Goal: Transaction & Acquisition: Download file/media

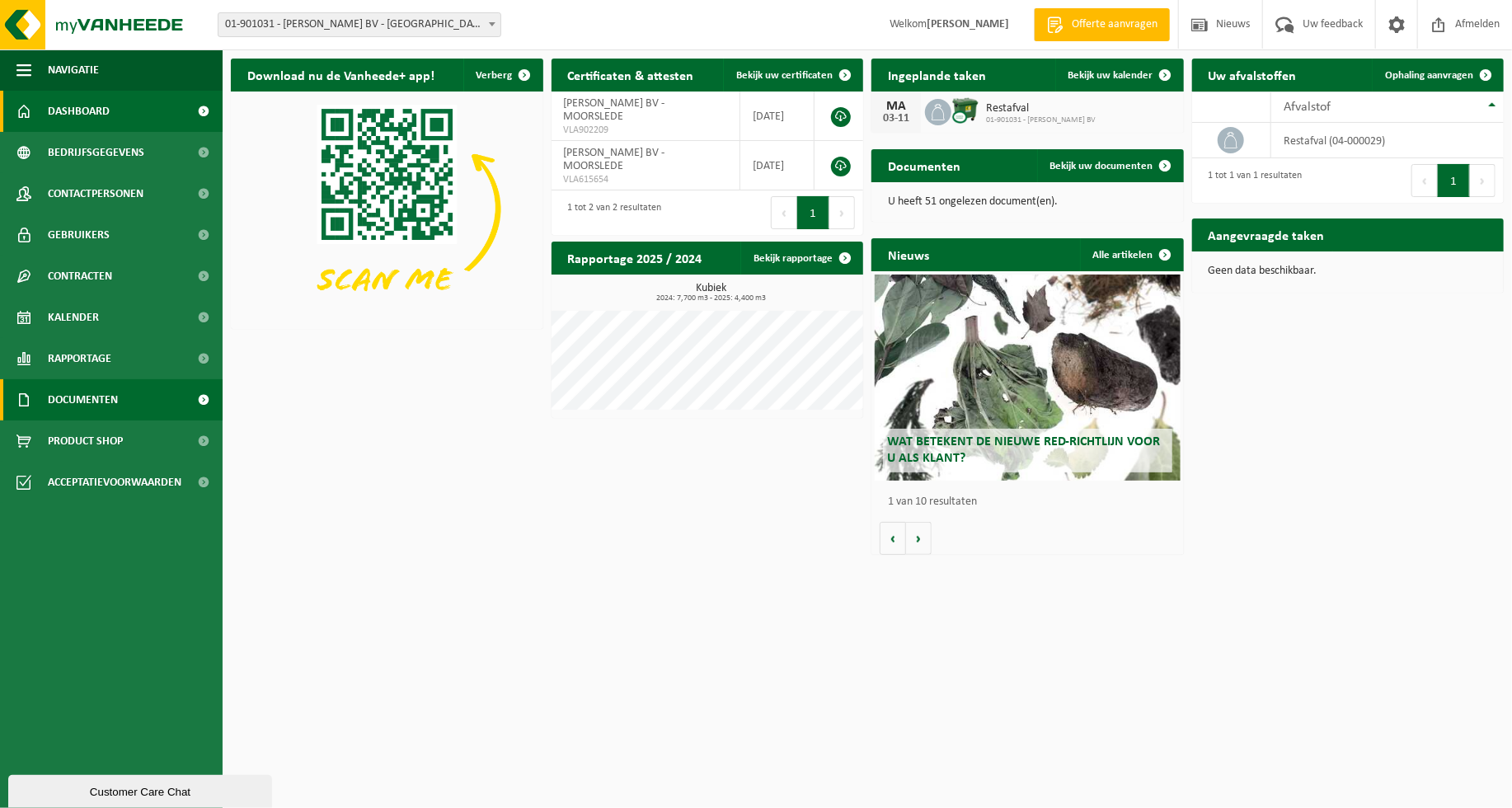
click at [201, 400] on span at bounding box center [204, 400] width 37 height 41
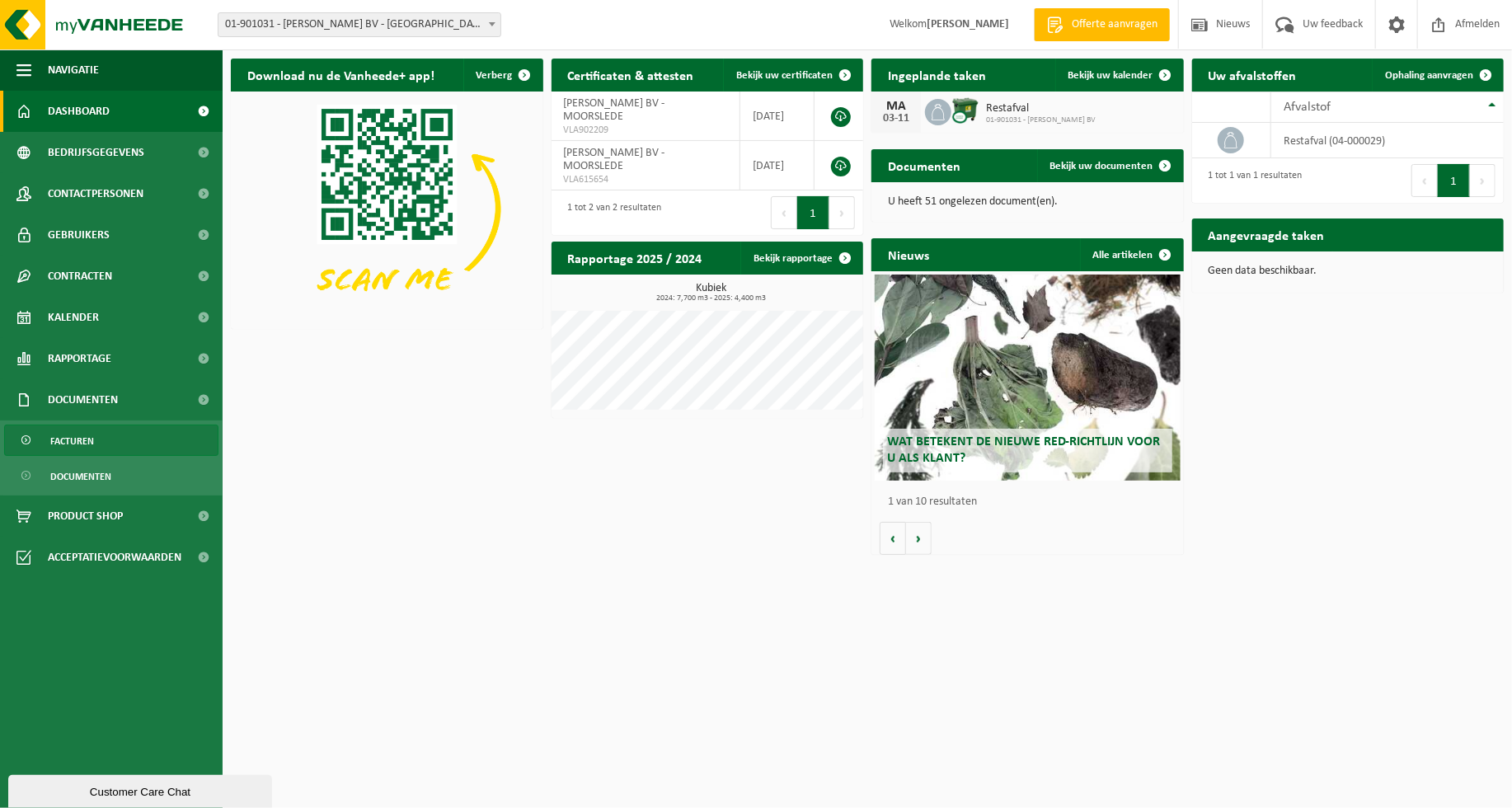
click at [69, 441] on span "Facturen" at bounding box center [72, 440] width 44 height 32
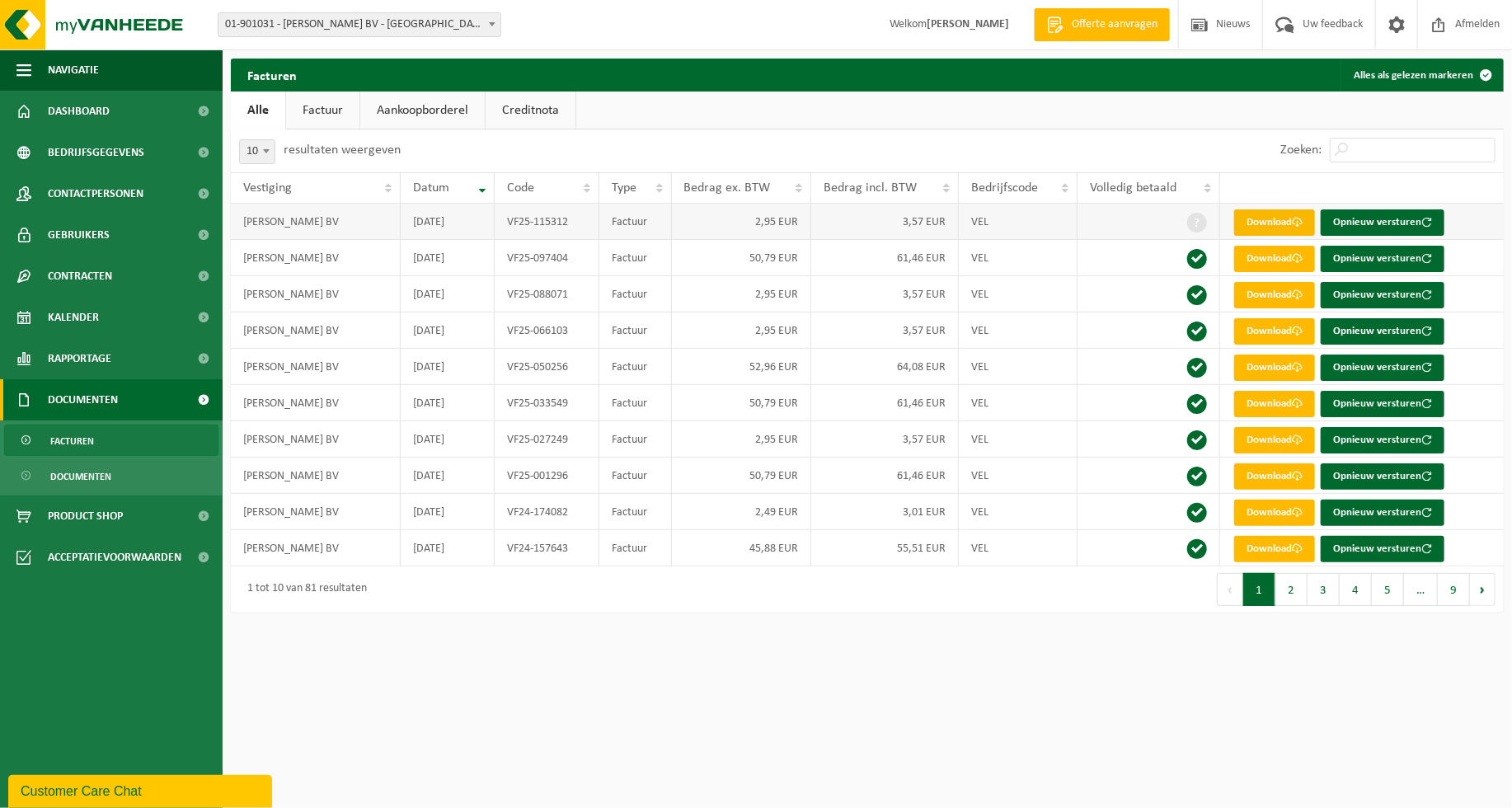
click at [1271, 221] on link "Download" at bounding box center [1275, 222] width 81 height 26
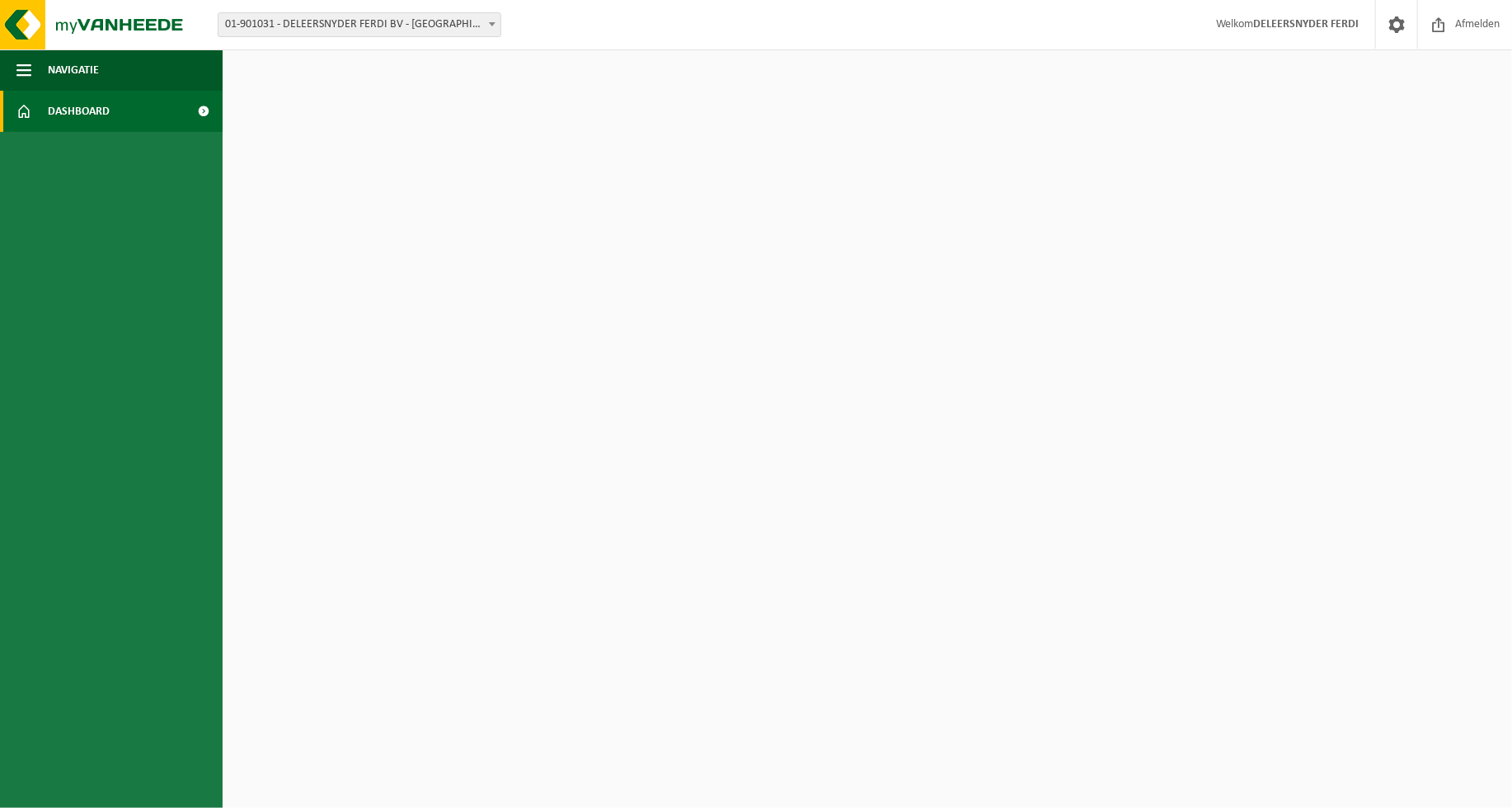
click at [105, 112] on span "Dashboard" at bounding box center [78, 112] width 62 height 41
click at [202, 111] on span at bounding box center [204, 112] width 37 height 41
click at [201, 107] on span at bounding box center [204, 112] width 37 height 41
click at [66, 111] on span "Dashboard" at bounding box center [78, 112] width 62 height 41
click at [203, 109] on span at bounding box center [204, 112] width 37 height 41
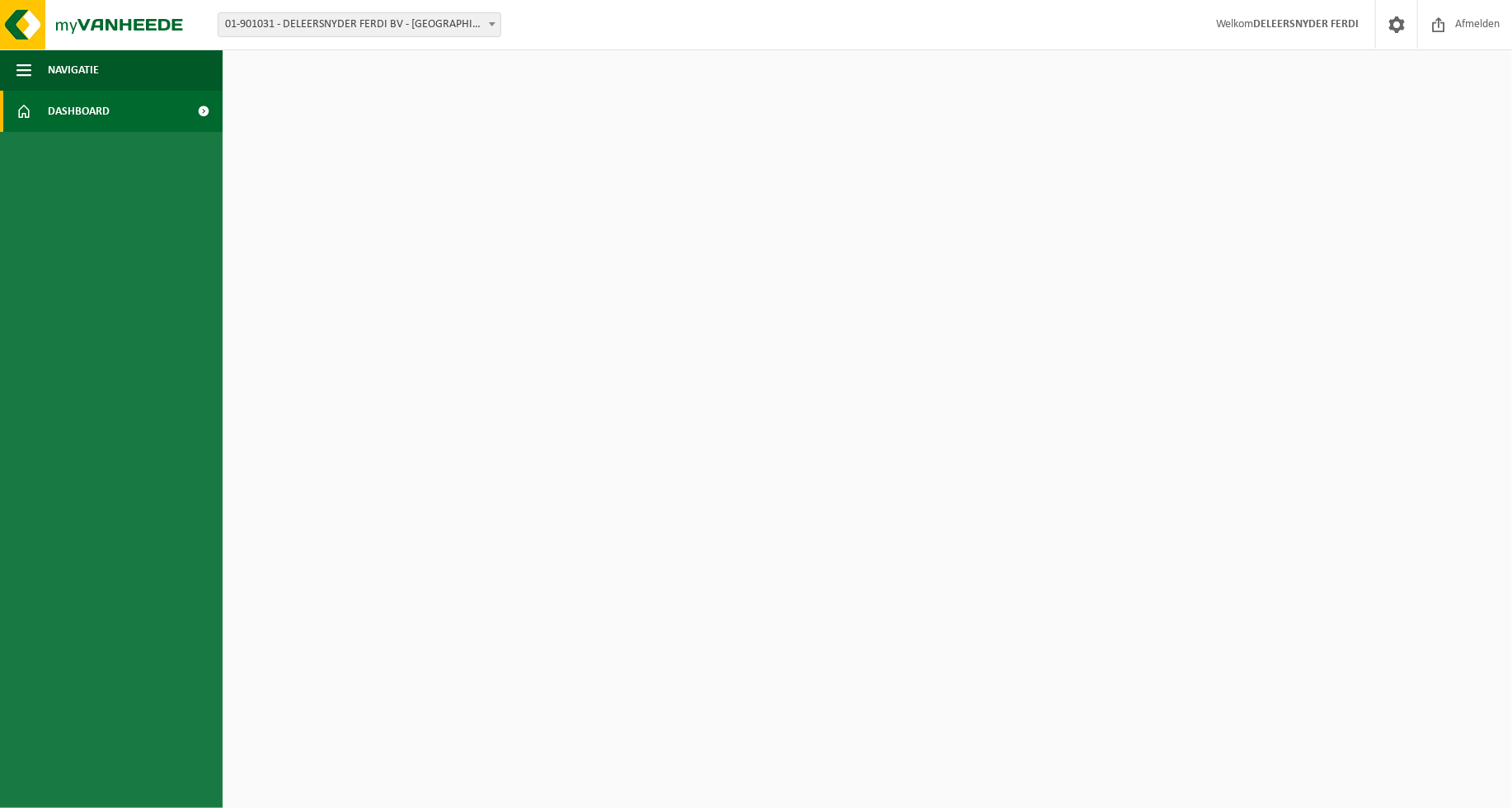
click at [203, 108] on span at bounding box center [204, 112] width 37 height 41
click at [201, 108] on span at bounding box center [204, 112] width 37 height 41
click at [125, 112] on link "Dashboard" at bounding box center [111, 112] width 223 height 41
